Goal: Task Accomplishment & Management: Use online tool/utility

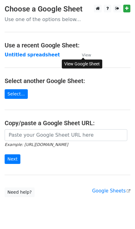
click at [86, 57] on small "View" at bounding box center [86, 55] width 9 height 5
click at [39, 58] on td "Untitled spreadsheet" at bounding box center [40, 54] width 71 height 7
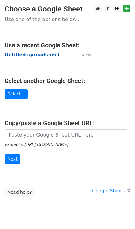
click at [42, 54] on strong "Untitled spreadsheet" at bounding box center [32, 55] width 55 height 6
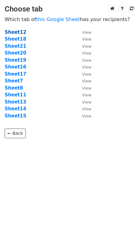
click at [21, 33] on strong "Sheet12" at bounding box center [16, 32] width 22 height 6
click at [22, 30] on strong "Sheet12" at bounding box center [16, 32] width 22 height 6
click at [13, 33] on strong "Sheet12" at bounding box center [16, 32] width 22 height 6
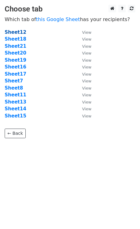
click at [13, 33] on strong "Sheet12" at bounding box center [16, 32] width 22 height 6
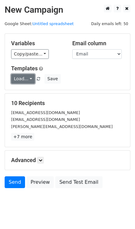
click at [25, 80] on link "Load..." at bounding box center [23, 79] width 24 height 10
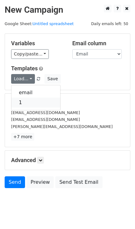
click at [28, 100] on link "1" at bounding box center [35, 103] width 49 height 10
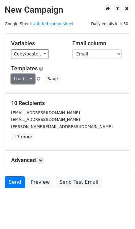
click at [23, 80] on link "Load..." at bounding box center [23, 79] width 24 height 10
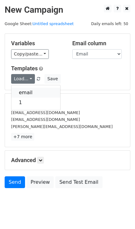
click at [32, 92] on link "email" at bounding box center [35, 93] width 49 height 10
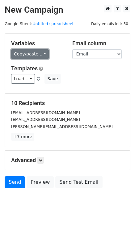
click at [40, 56] on link "Copy/paste..." at bounding box center [30, 54] width 38 height 10
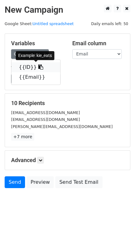
click at [38, 67] on icon at bounding box center [40, 66] width 5 height 5
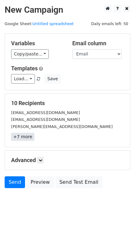
click at [24, 136] on link "+7 more" at bounding box center [22, 137] width 23 height 8
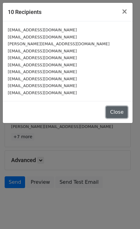
click at [118, 114] on button "Close" at bounding box center [117, 112] width 22 height 12
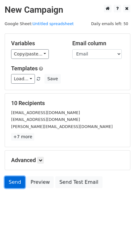
click at [14, 184] on link "Send" at bounding box center [15, 182] width 20 height 12
